Goal: Task Accomplishment & Management: Manage account settings

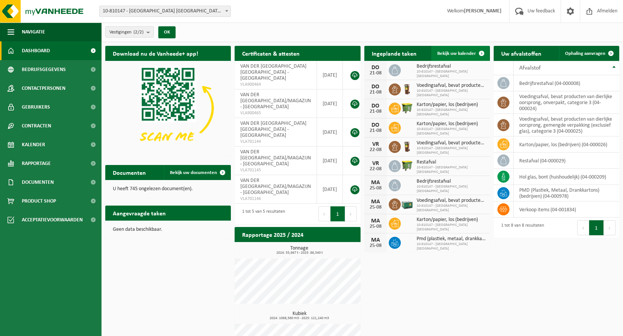
click at [474, 51] on span "Bekijk uw kalender" at bounding box center [457, 53] width 39 height 5
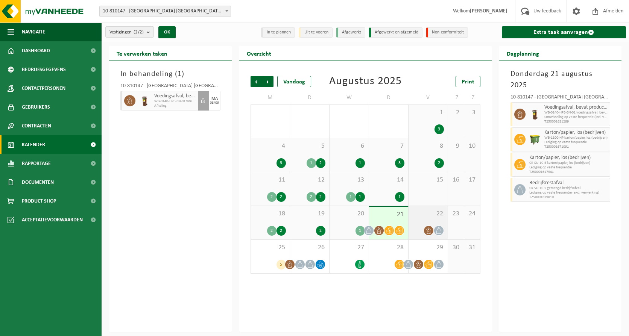
click at [419, 223] on div "22" at bounding box center [428, 222] width 39 height 33
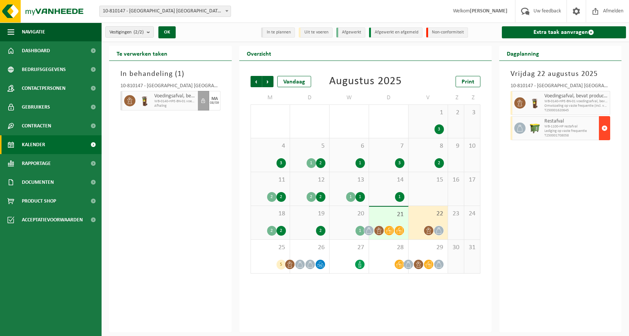
click at [606, 131] on span "button" at bounding box center [605, 128] width 6 height 15
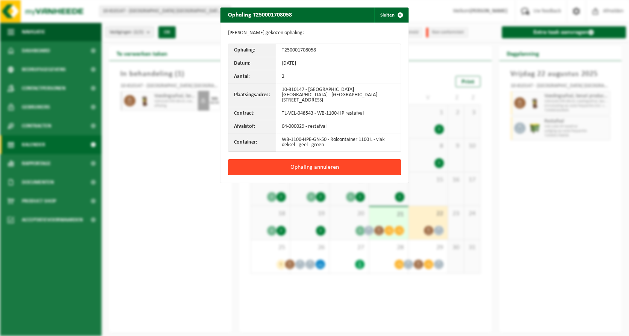
click at [348, 161] on button "Ophaling annuleren" at bounding box center [314, 168] width 173 height 16
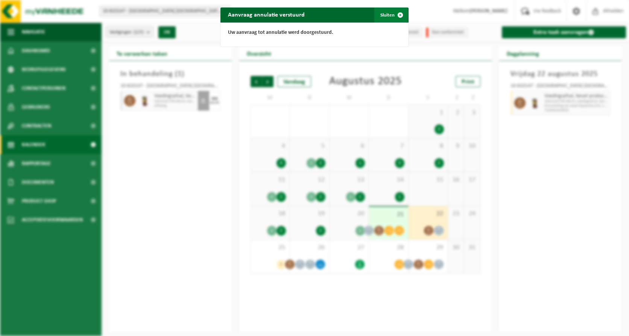
click at [393, 18] on span "button" at bounding box center [400, 15] width 15 height 15
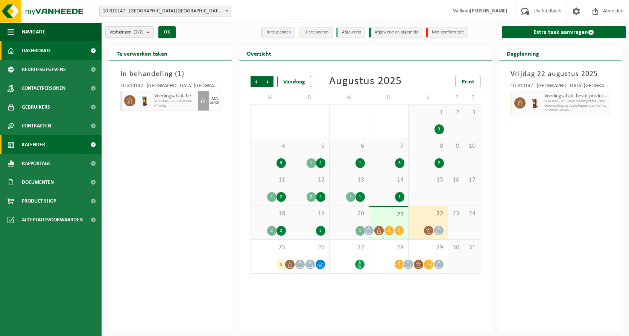
click at [54, 48] on link "Dashboard" at bounding box center [51, 50] width 102 height 19
